Goal: Task Accomplishment & Management: Manage account settings

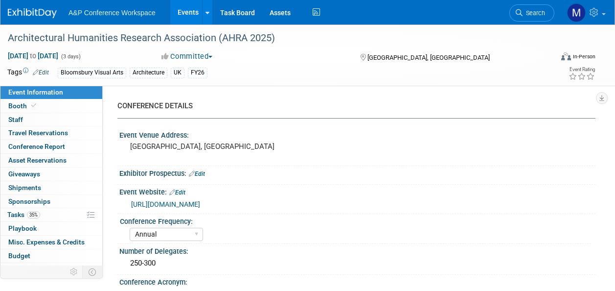
select select "Annual"
select select "Level 2"
select select "In-Person Booth"
select select "Architecture"
select select "Bloomsbury Visual Arts"
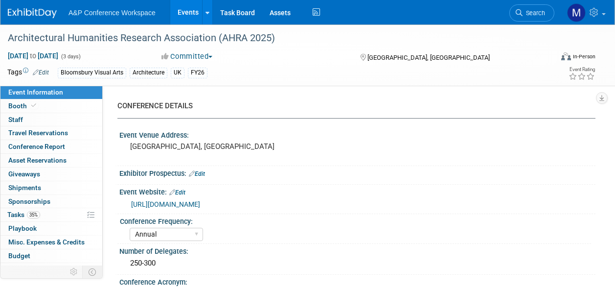
select select "[PERSON_NAME]"
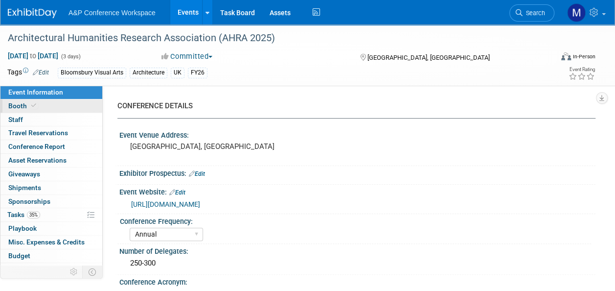
click at [57, 109] on link "Booth" at bounding box center [51, 105] width 102 height 13
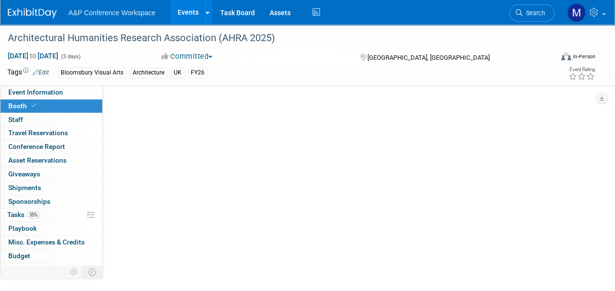
select select "BGBG"
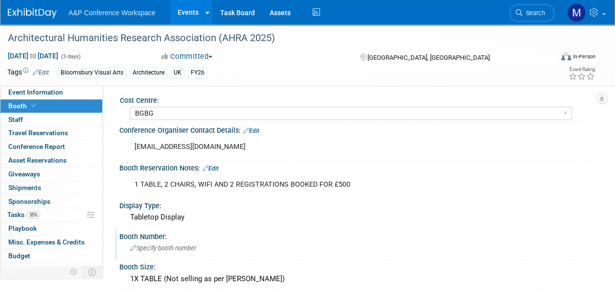
scroll to position [98, 0]
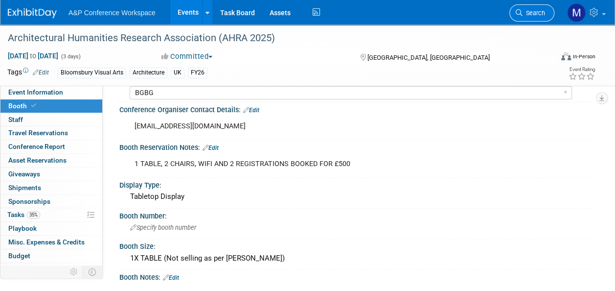
click at [528, 11] on span "Search" at bounding box center [533, 12] width 22 height 7
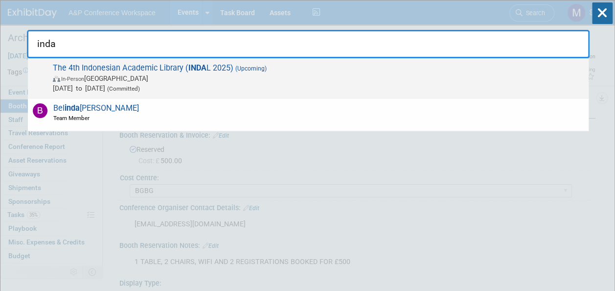
type input "inda"
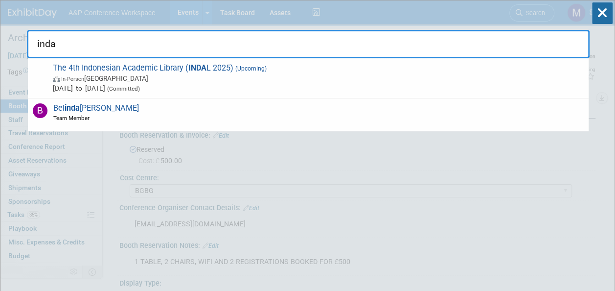
click at [218, 70] on span "The 4th Indonesian Academic Library ( INDA L 2025) (Upcoming) In-Person [GEOGRA…" at bounding box center [317, 78] width 534 height 30
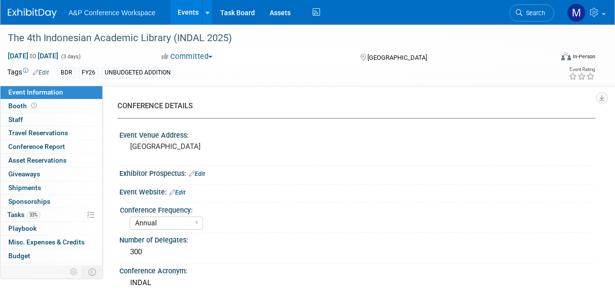
select select "Annual"
select select "Level 2"
select select "In-Person Booth"
select select "Digital"
select select "Bloomsbury Digital Resources"
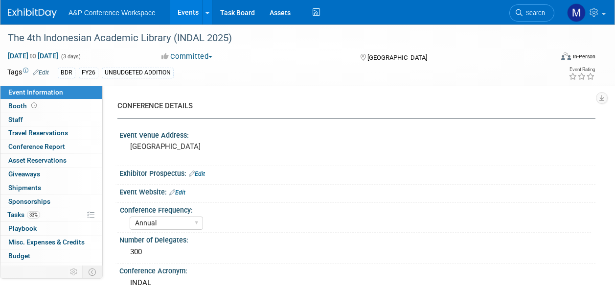
select select "[PERSON_NAME]"
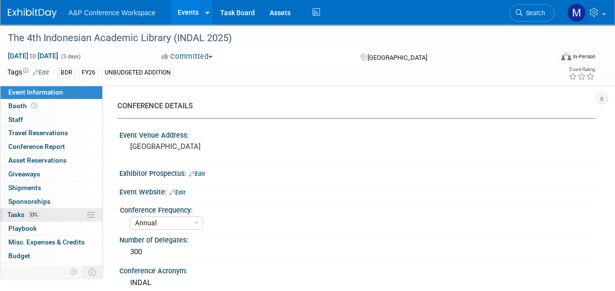
click at [32, 215] on span "33%" at bounding box center [33, 214] width 13 height 7
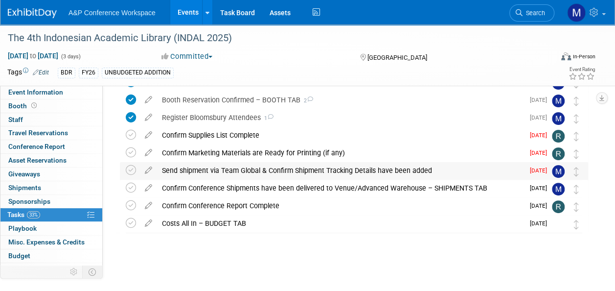
scroll to position [54, 0]
click at [148, 169] on icon at bounding box center [148, 167] width 17 height 12
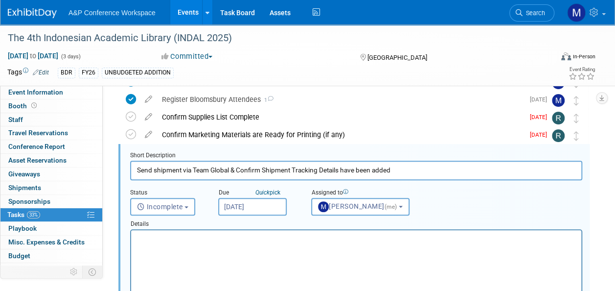
scroll to position [0, 0]
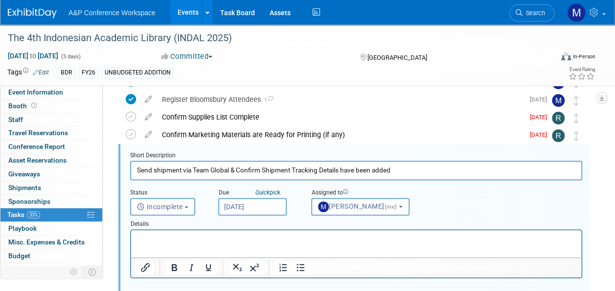
click at [257, 207] on input "Sep 26, 2025" at bounding box center [252, 207] width 68 height 18
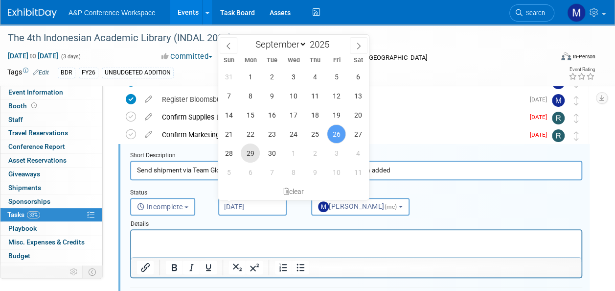
click at [250, 152] on span "29" at bounding box center [250, 152] width 19 height 19
type input "Sep 29, 2025"
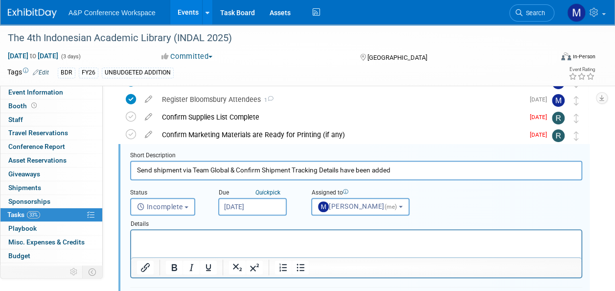
click at [253, 243] on html at bounding box center [356, 236] width 450 height 13
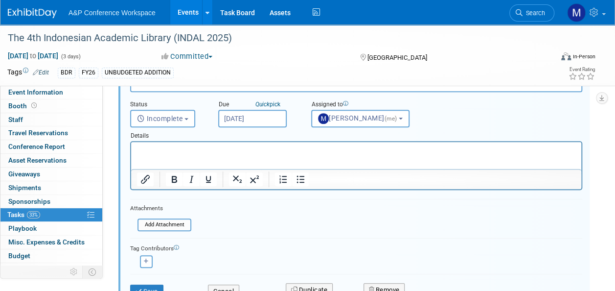
scroll to position [218, 0]
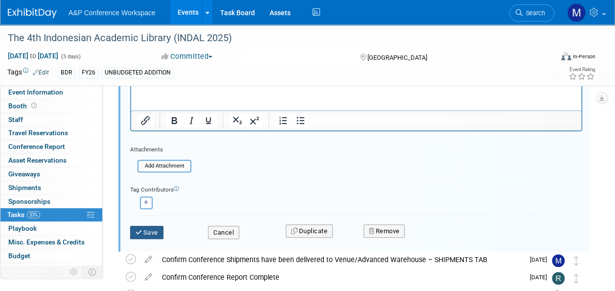
click at [152, 232] on button "Save" at bounding box center [146, 232] width 33 height 14
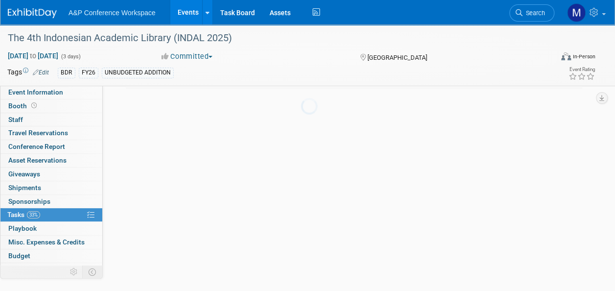
scroll to position [54, 0]
